Goal: Information Seeking & Learning: Learn about a topic

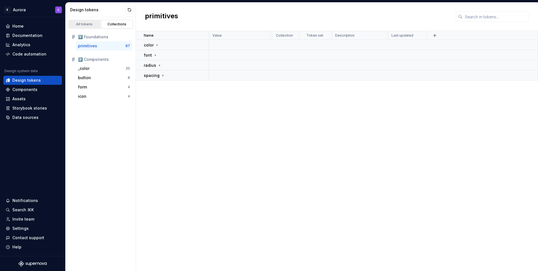
click at [79, 21] on link "All tokens" at bounding box center [84, 24] width 32 height 8
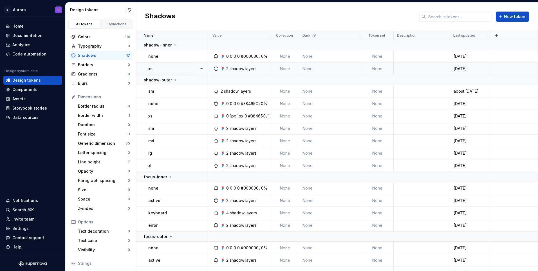
click at [166, 68] on div "xs" at bounding box center [178, 69] width 60 height 6
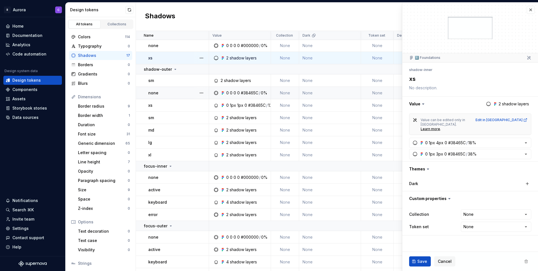
scroll to position [20, 0]
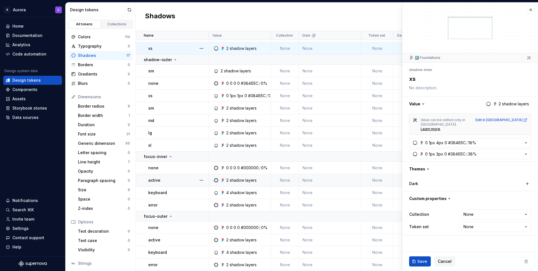
click at [153, 182] on p "active" at bounding box center [154, 180] width 12 height 6
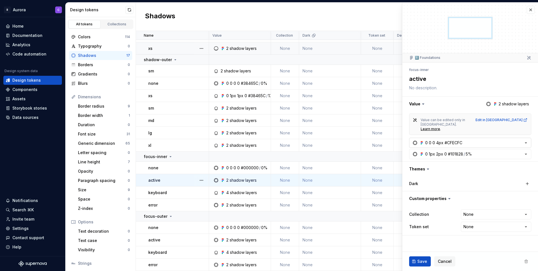
click at [484, 138] on button "0 0 0 4px #CFECFC" at bounding box center [470, 143] width 122 height 10
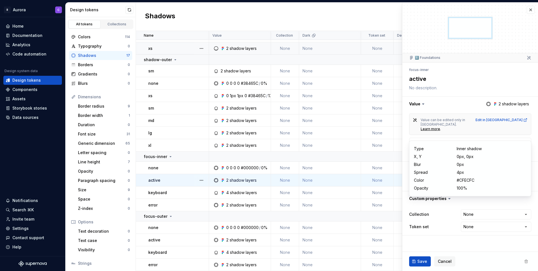
click at [463, 180] on div "#CFECFC" at bounding box center [466, 180] width 18 height 6
click at [472, 181] on div "#CFECFC" at bounding box center [466, 180] width 18 height 6
click at [168, 190] on div "keyboard" at bounding box center [178, 193] width 60 height 6
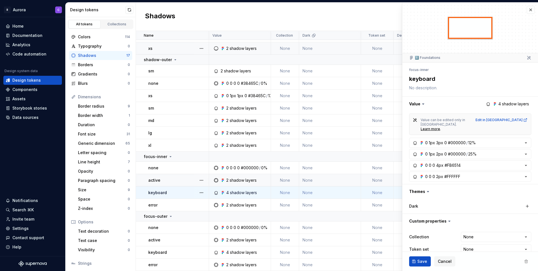
click at [162, 178] on div "active" at bounding box center [178, 180] width 60 height 6
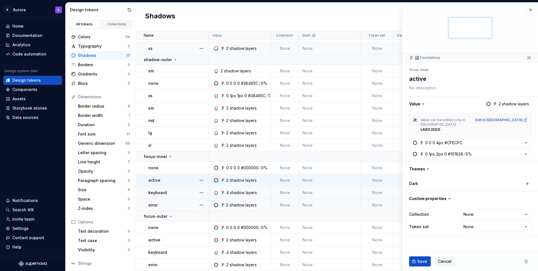
click at [166, 203] on div "error" at bounding box center [178, 205] width 60 height 6
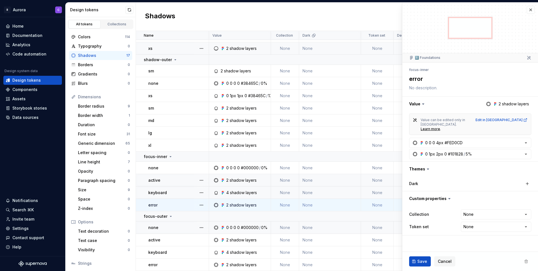
click at [170, 229] on div "none" at bounding box center [178, 228] width 60 height 6
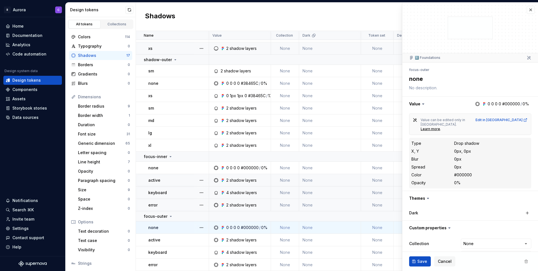
click at [169, 241] on div "active" at bounding box center [178, 240] width 60 height 6
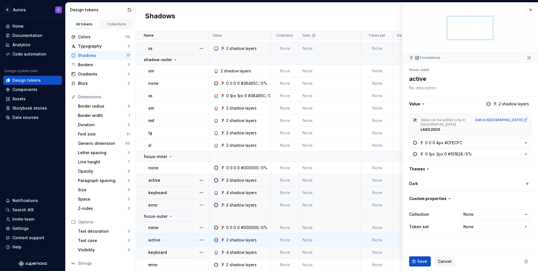
click at [168, 251] on div "keyboard" at bounding box center [178, 252] width 60 height 6
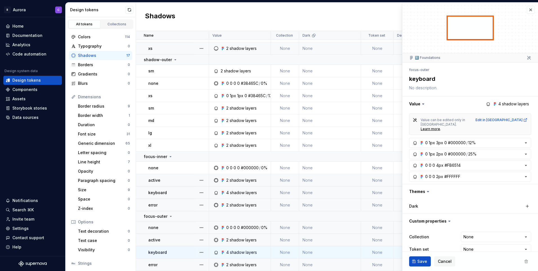
click at [167, 260] on td "error" at bounding box center [172, 264] width 73 height 12
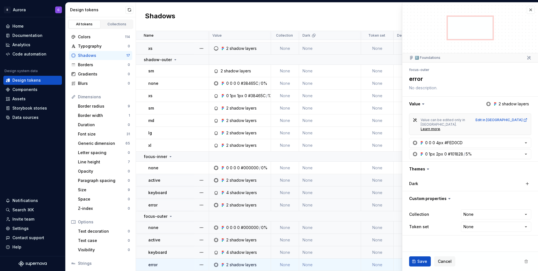
click at [147, 203] on td "error" at bounding box center [172, 205] width 73 height 12
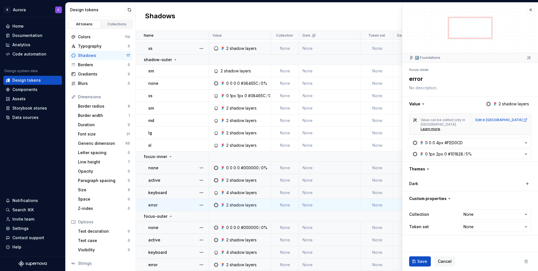
click at [151, 169] on p "none" at bounding box center [153, 168] width 10 height 6
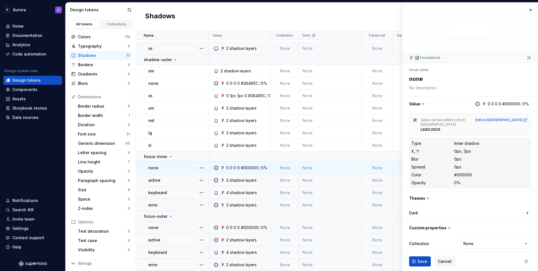
click at [182, 181] on div "active" at bounding box center [178, 180] width 60 height 6
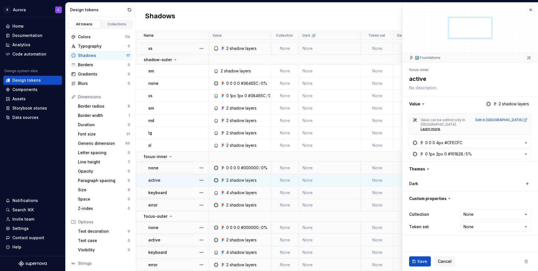
click at [182, 191] on div "keyboard" at bounding box center [178, 193] width 60 height 6
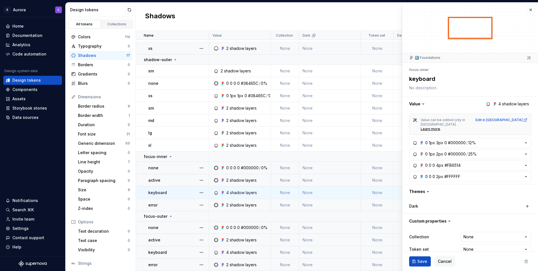
click at [172, 200] on td "error" at bounding box center [172, 205] width 73 height 12
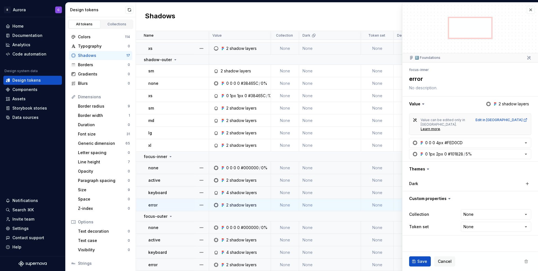
click at [172, 190] on div "keyboard" at bounding box center [178, 193] width 60 height 6
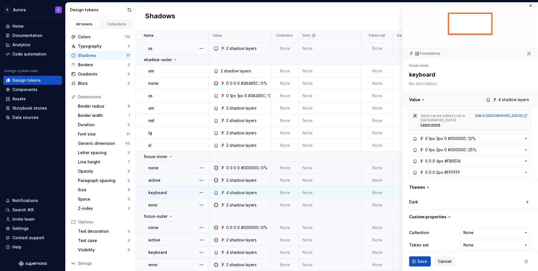
scroll to position [5, 0]
click at [171, 236] on td "active" at bounding box center [172, 240] width 73 height 12
type textarea "*"
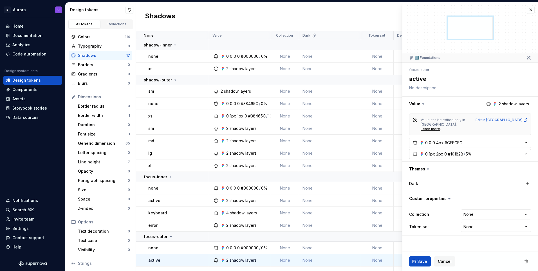
click at [494, 149] on button "0 1px 2px 0 #101828 / 5%" at bounding box center [470, 154] width 122 height 10
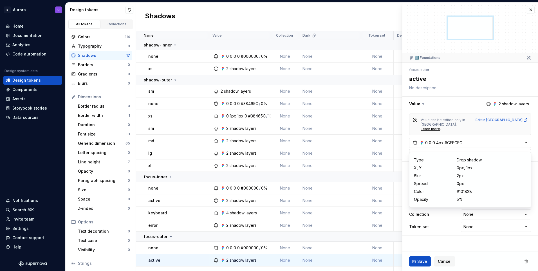
click at [494, 149] on button "0 1px 2px 0 #101828 / 5%" at bounding box center [470, 154] width 122 height 10
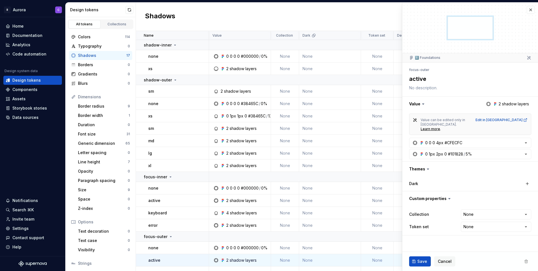
click at [510, 128] on div "Value can be edited only in Figma. Learn more . Edit in Figma 0 0 0 4px #CFECFC…" at bounding box center [470, 136] width 122 height 46
click at [506, 138] on button "0 0 0 4px #CFECFC" at bounding box center [470, 143] width 122 height 10
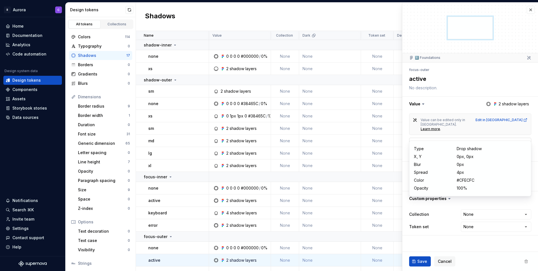
click at [506, 138] on button "0 0 0 4px #CFECFC" at bounding box center [470, 143] width 122 height 10
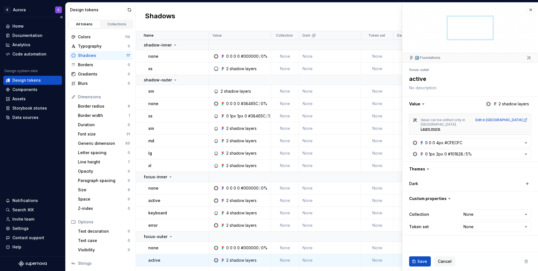
click at [47, 167] on div "Home Documentation Analytics Code automation Design system data Design tokens C…" at bounding box center [32, 136] width 65 height 239
type textarea "*"
